Goal: Transaction & Acquisition: Download file/media

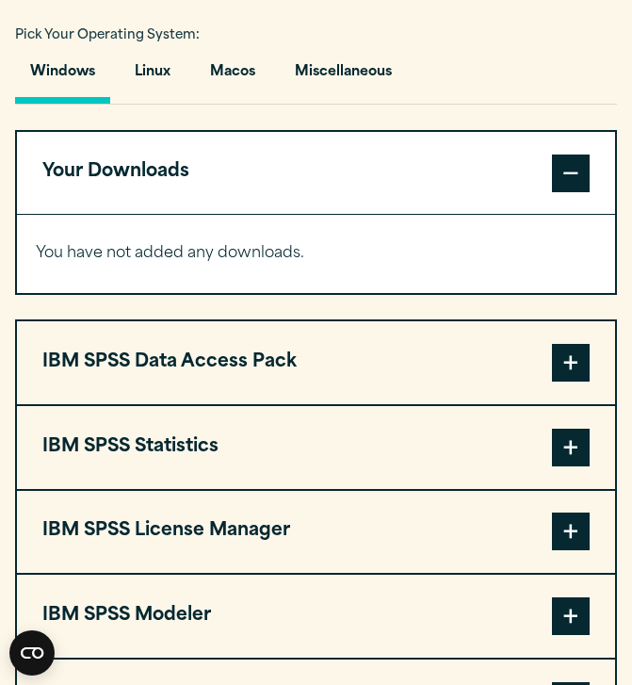
scroll to position [1358, 0]
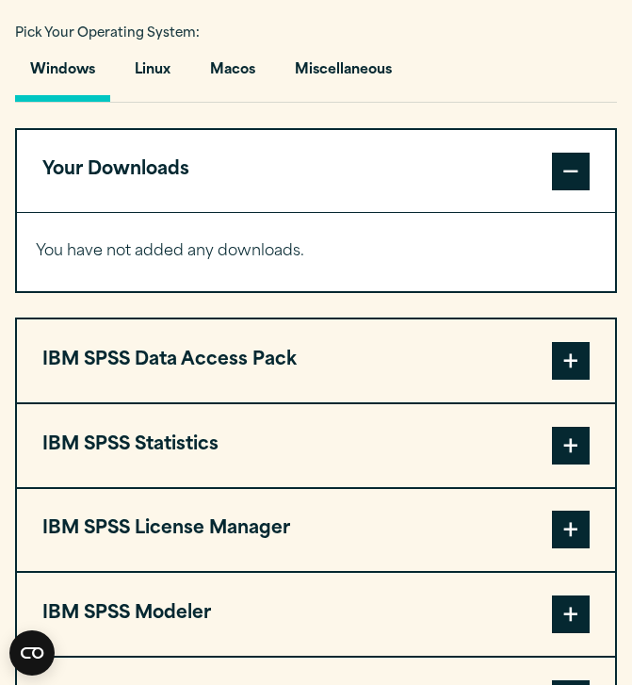
click at [579, 442] on span at bounding box center [571, 446] width 38 height 38
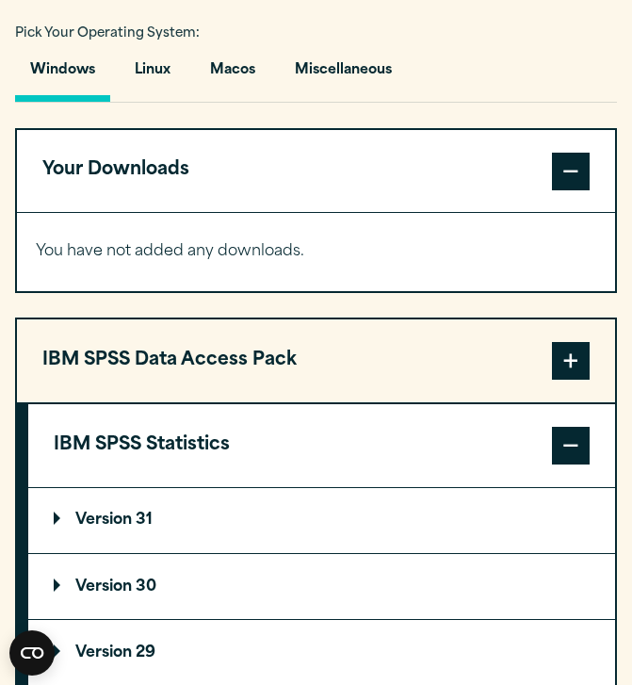
click at [70, 588] on p "Version 30" at bounding box center [105, 586] width 103 height 15
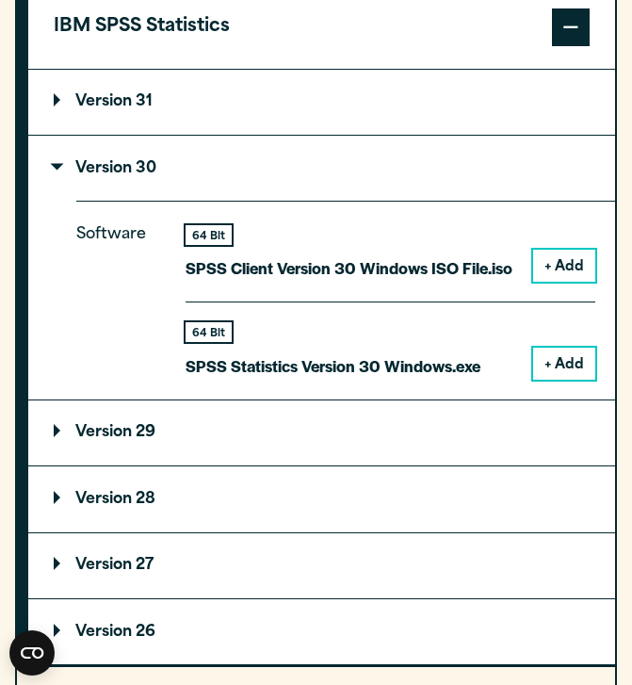
scroll to position [1778, 0]
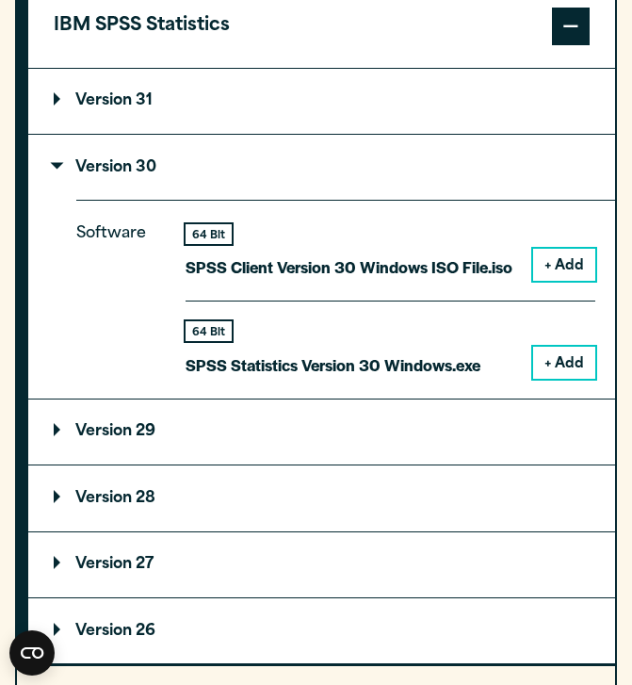
click at [115, 96] on p "Version 31" at bounding box center [103, 100] width 99 height 15
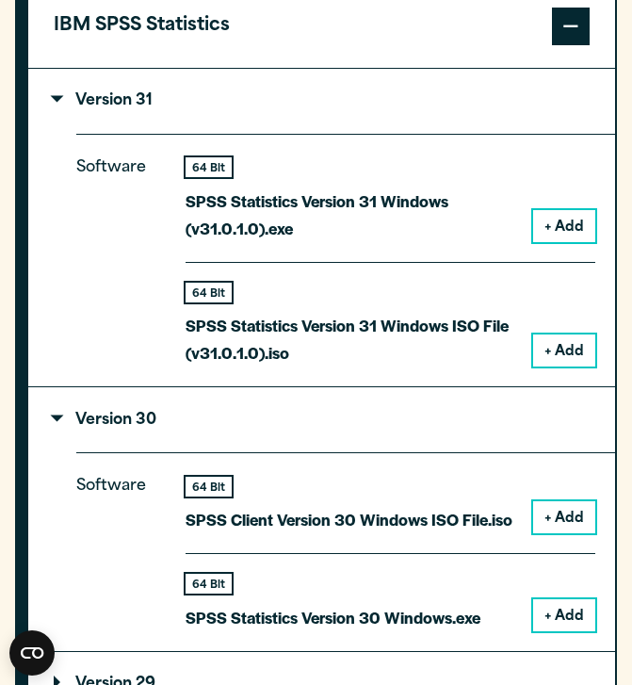
click at [115, 96] on p "Version 31" at bounding box center [103, 100] width 99 height 15
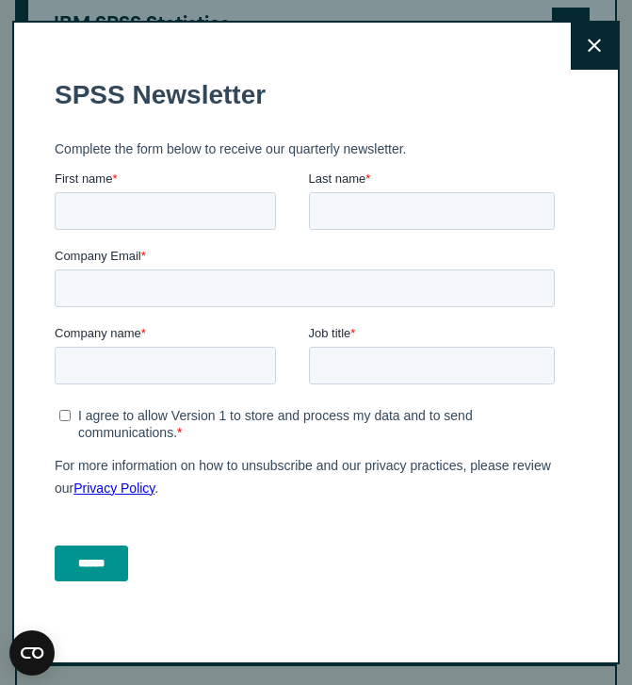
click at [592, 43] on icon at bounding box center [594, 45] width 13 height 13
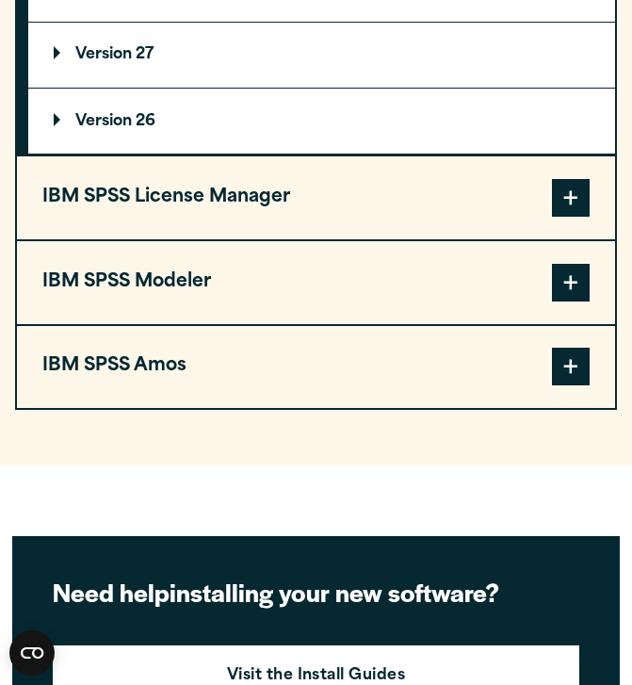
scroll to position [2287, 0]
click at [330, 301] on button "IBM SPSS Modeler" at bounding box center [316, 282] width 598 height 83
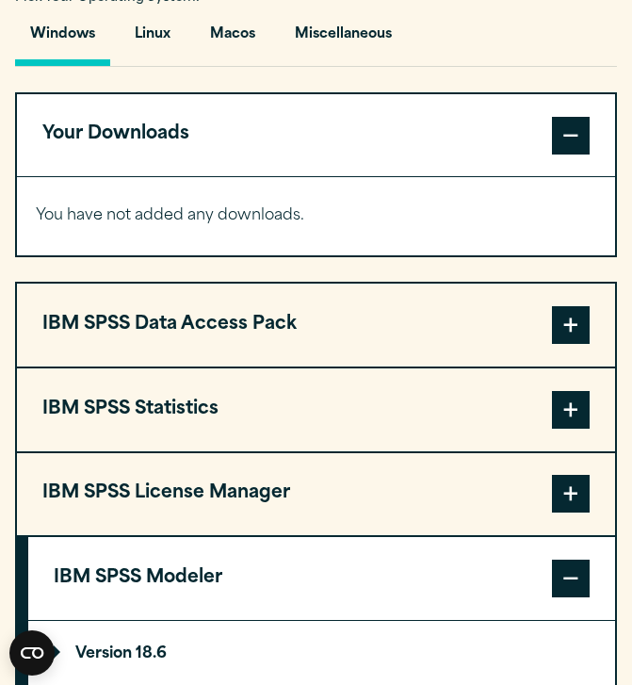
scroll to position [1395, 0]
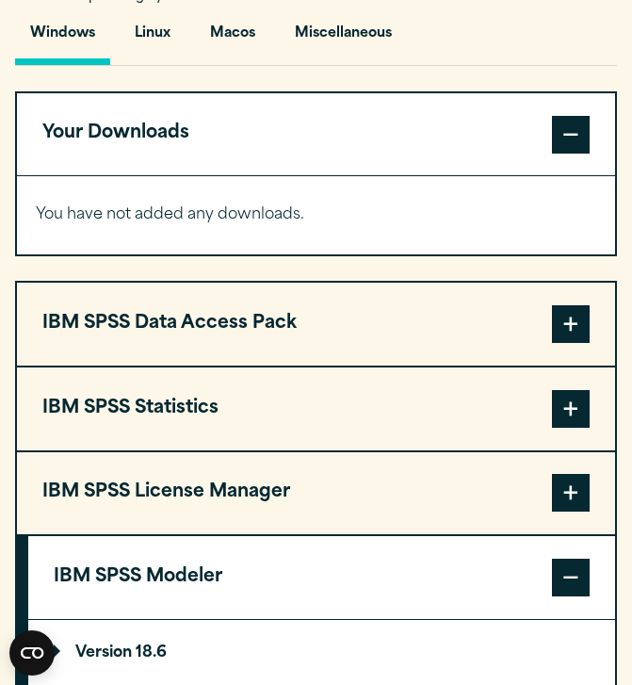
click at [565, 409] on span at bounding box center [571, 409] width 38 height 38
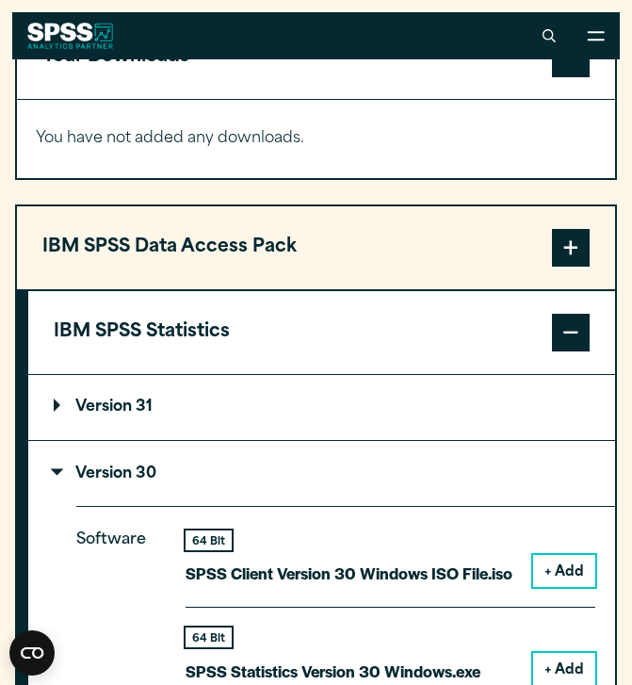
scroll to position [1463, 0]
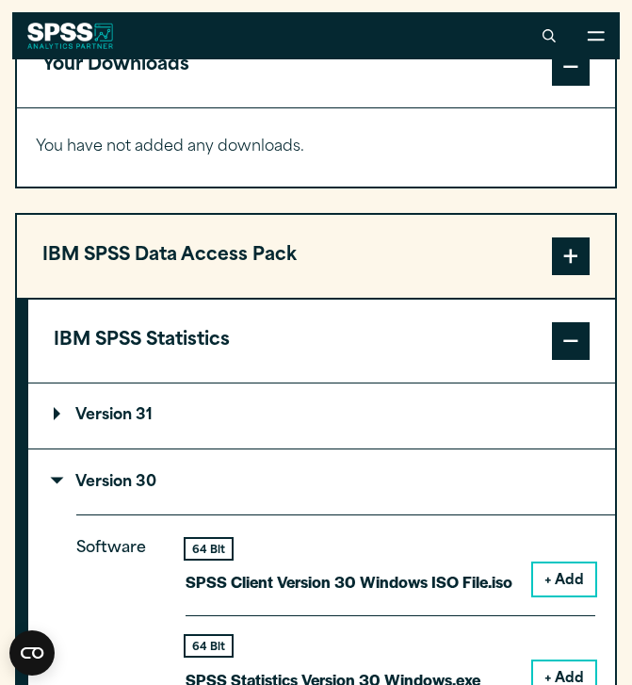
click at [562, 254] on span at bounding box center [571, 256] width 38 height 38
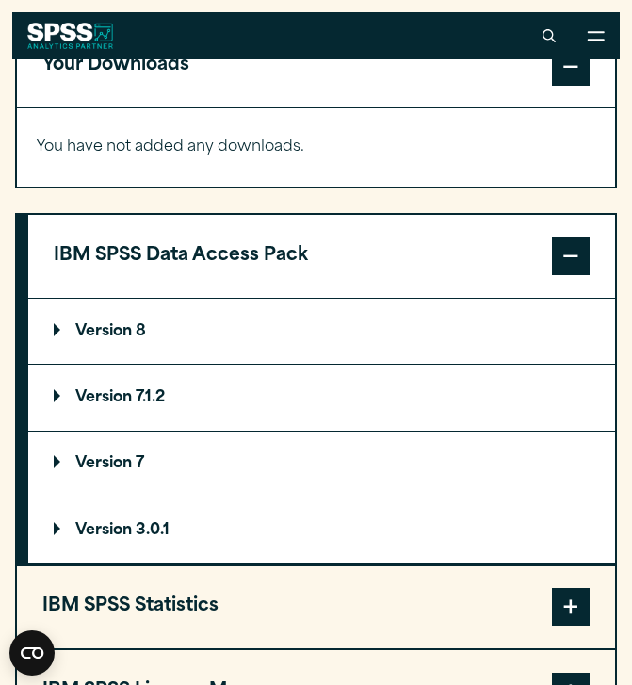
click at [579, 249] on span at bounding box center [571, 256] width 38 height 38
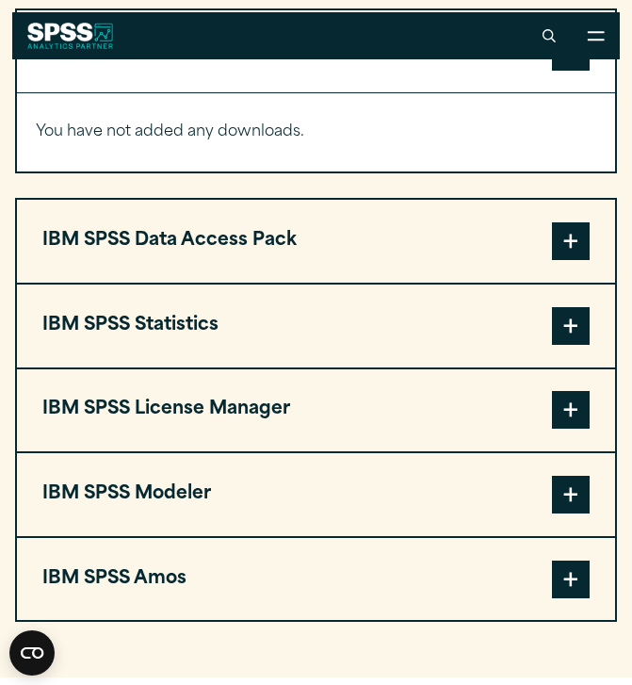
scroll to position [1476, 0]
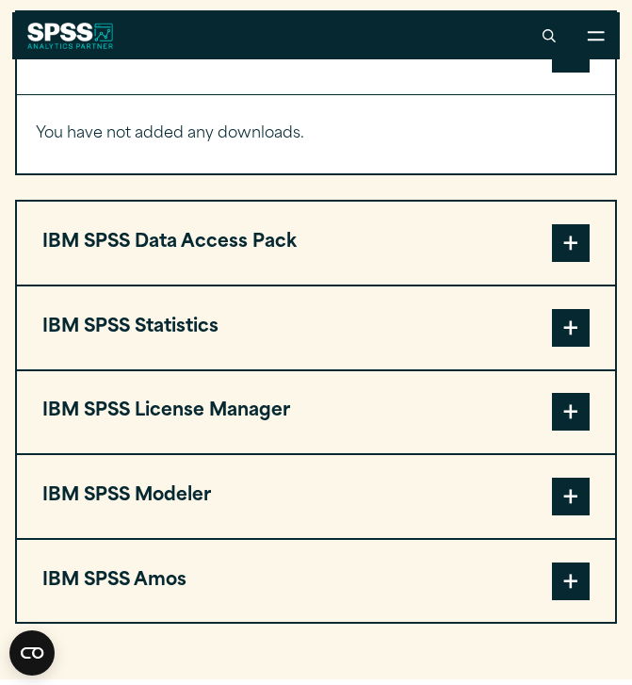
click at [568, 339] on span at bounding box center [571, 328] width 38 height 38
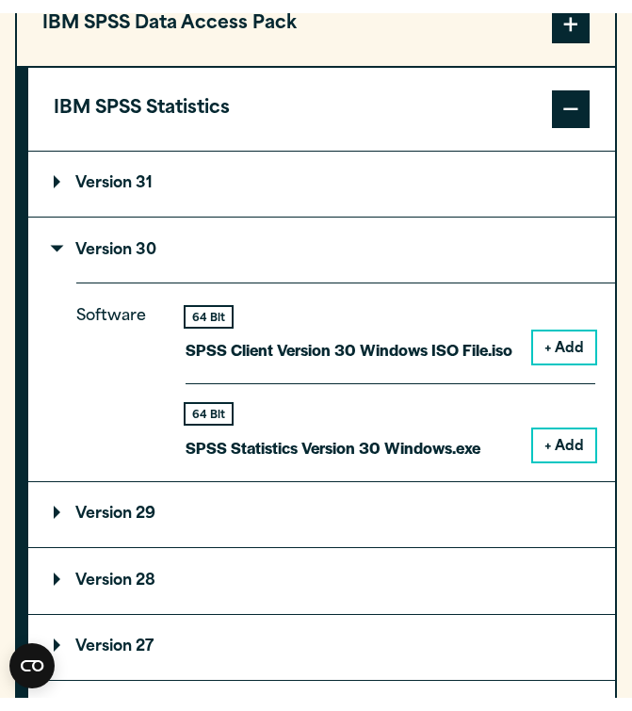
scroll to position [1709, 0]
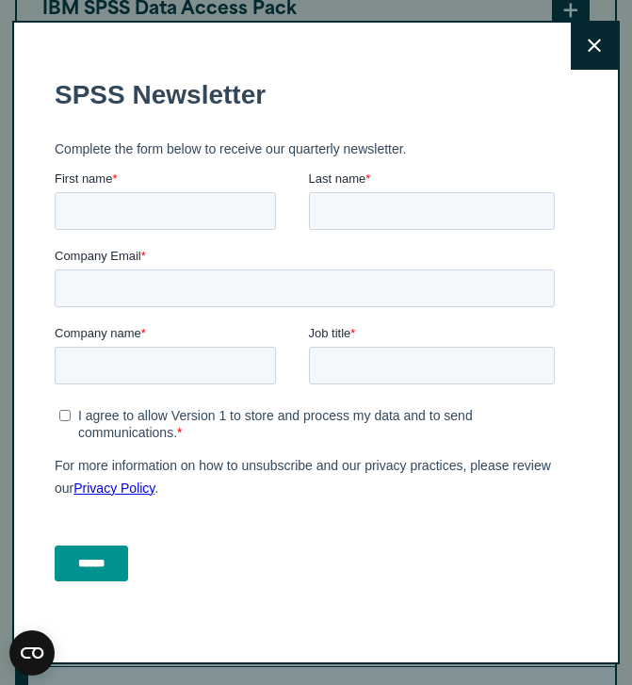
click at [595, 47] on icon at bounding box center [594, 45] width 13 height 13
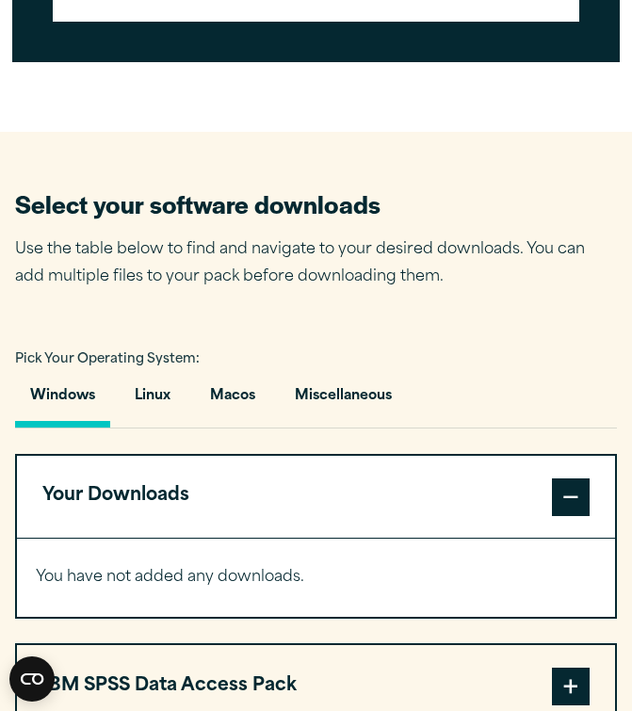
scroll to position [1079, 0]
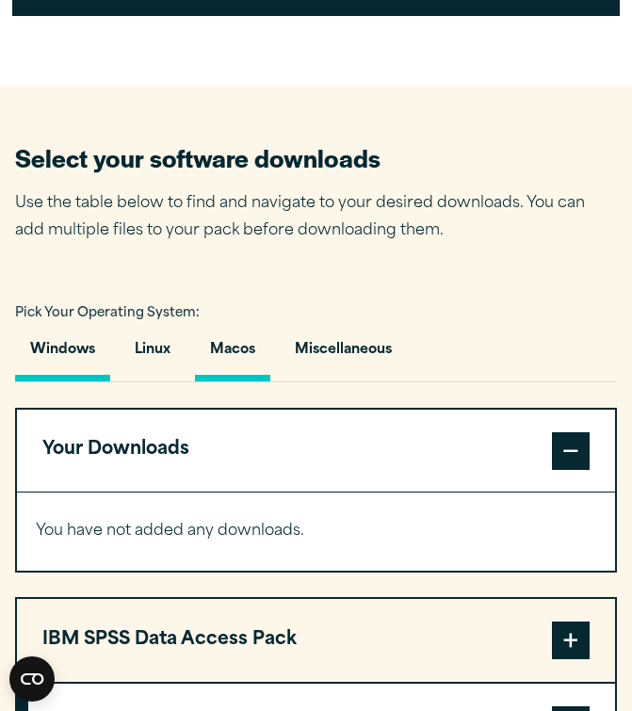
click at [253, 333] on button "Macos" at bounding box center [232, 355] width 75 height 54
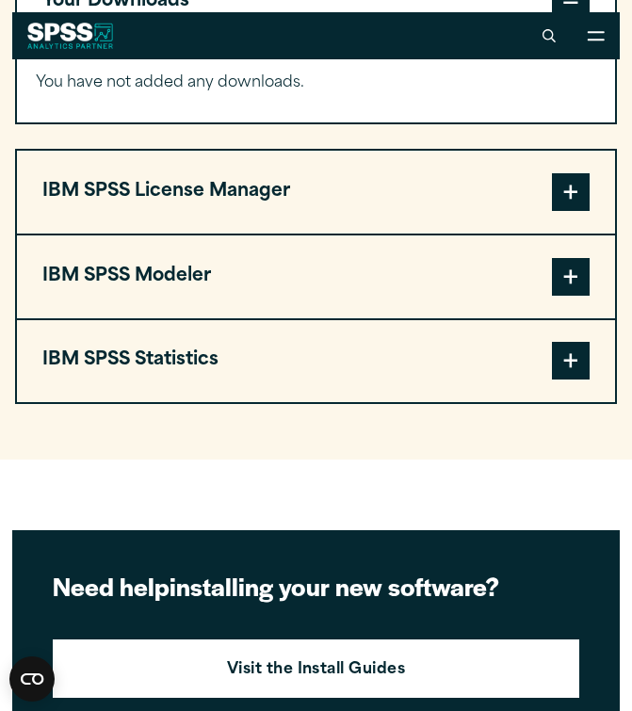
scroll to position [1518, 0]
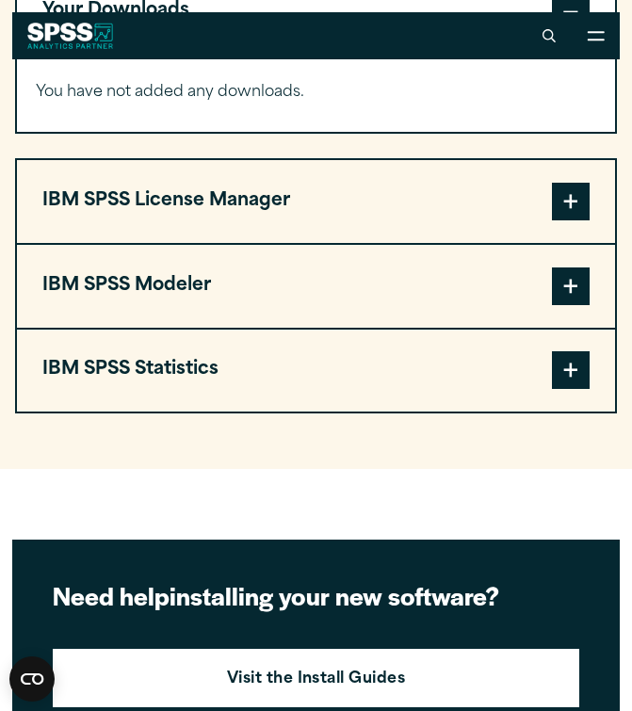
click at [559, 366] on span at bounding box center [571, 370] width 38 height 38
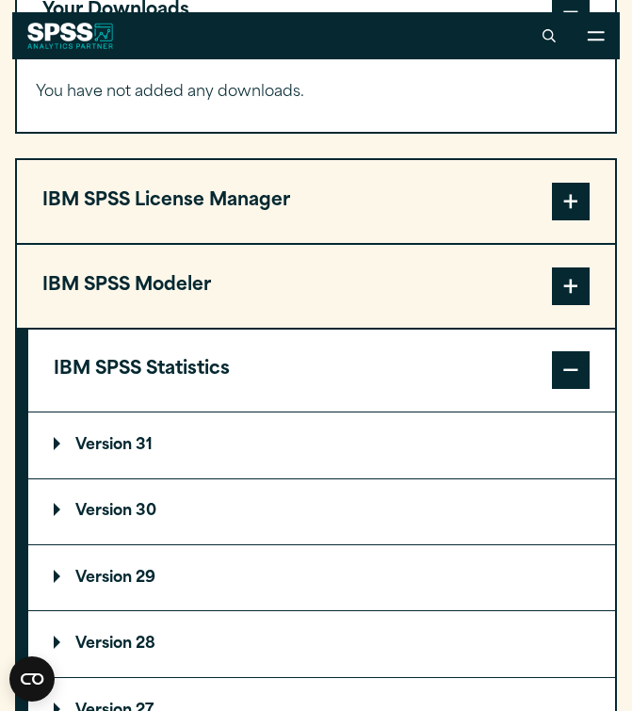
click at [154, 508] on p "Version 30" at bounding box center [105, 511] width 103 height 15
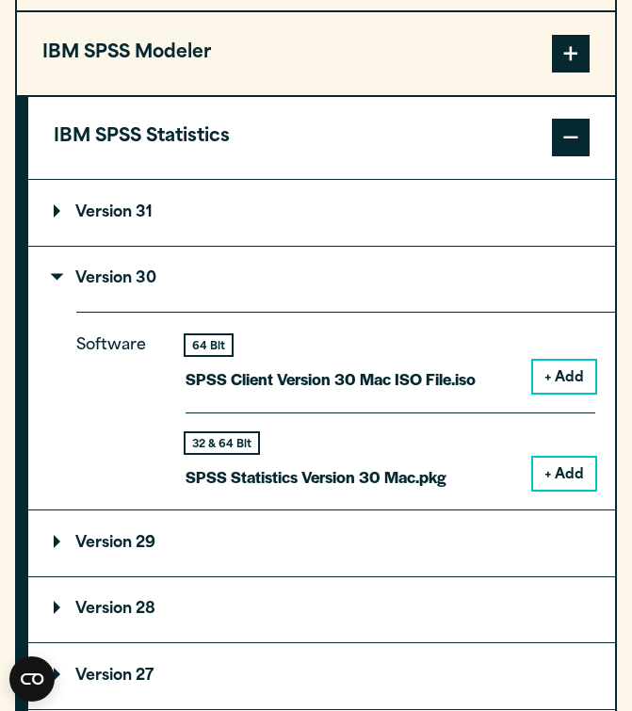
scroll to position [1768, 0]
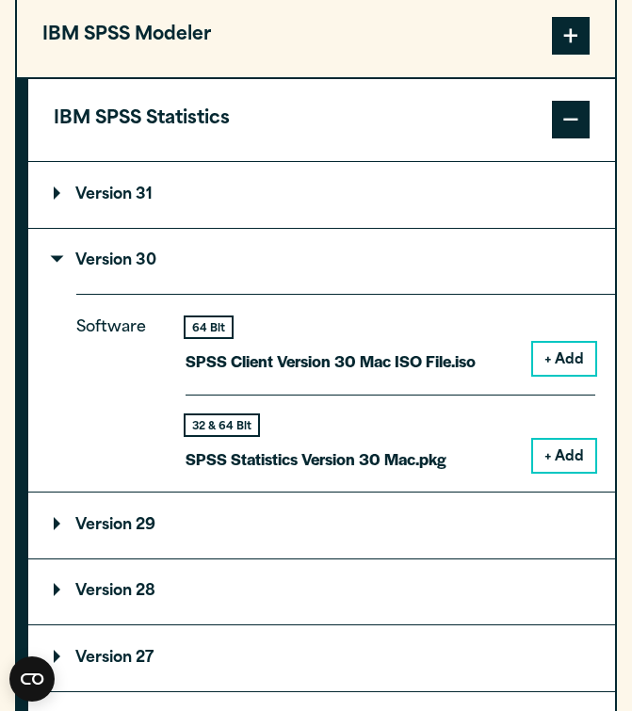
click at [554, 453] on button "+ Add" at bounding box center [564, 456] width 62 height 32
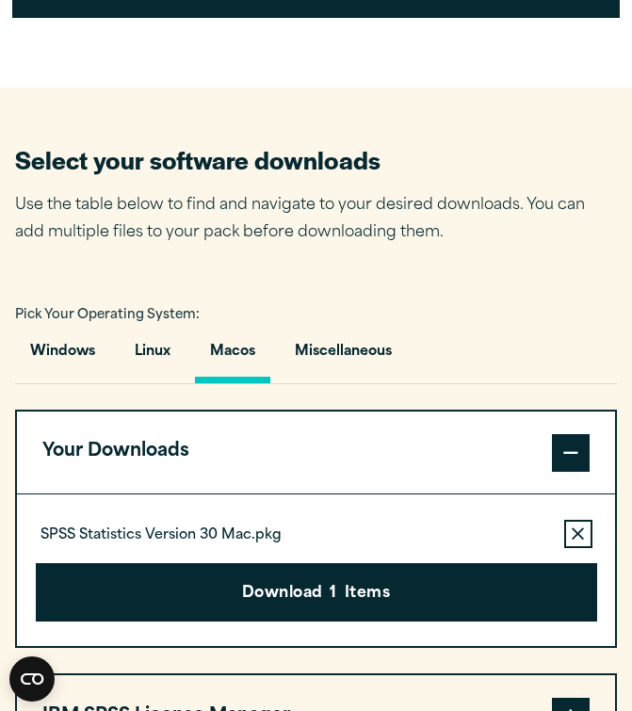
scroll to position [1079, 0]
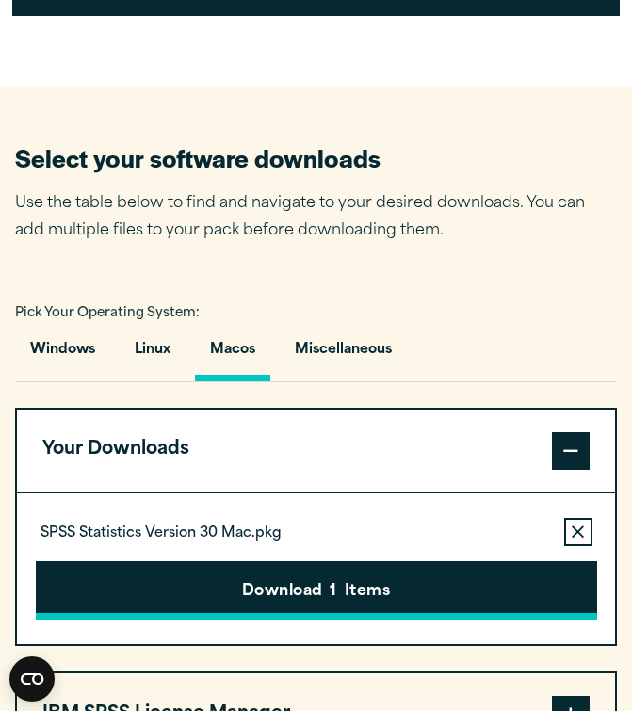
click at [274, 598] on button "Download 1 Items" at bounding box center [316, 590] width 561 height 58
click at [0, 0] on div "Please confirm you have a licence. Close Please confirm you have been provided …" at bounding box center [0, 0] width 0 height 0
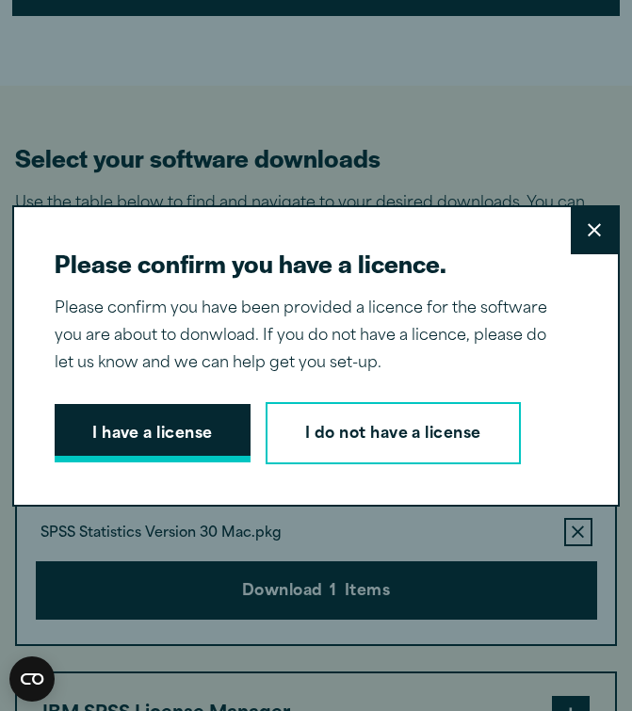
click at [118, 416] on button "I have a license" at bounding box center [153, 433] width 196 height 58
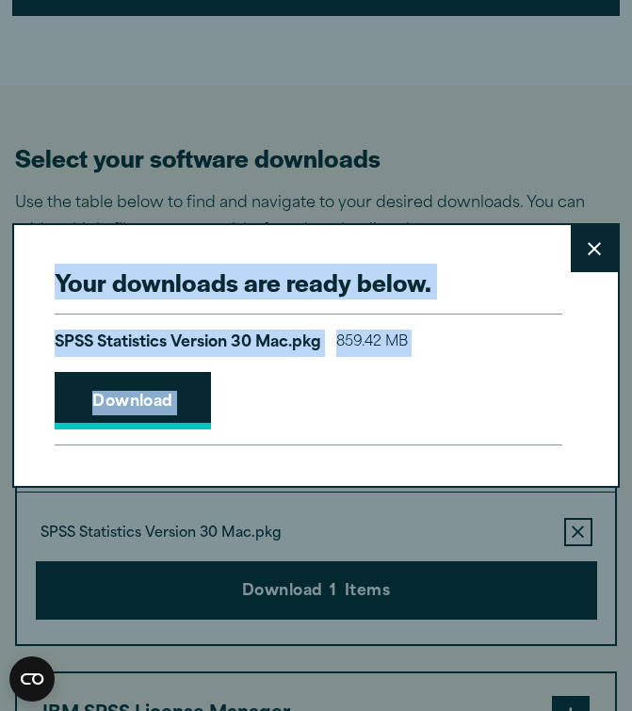
click at [109, 386] on link "Download" at bounding box center [133, 401] width 156 height 58
